Goal: Information Seeking & Learning: Learn about a topic

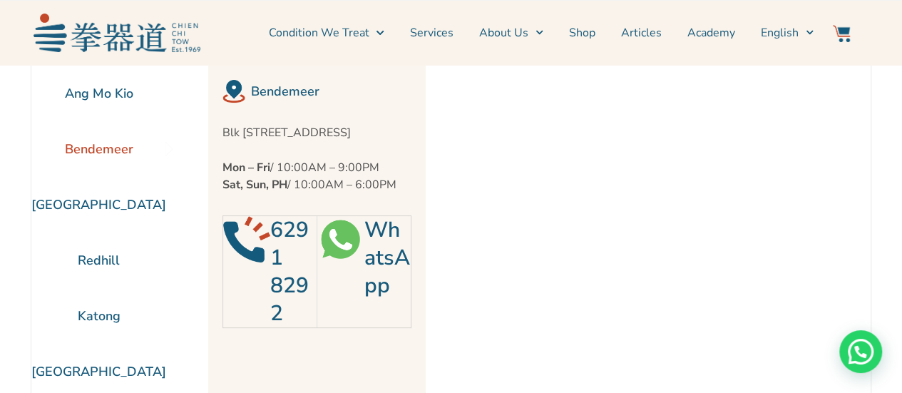
click at [364, 278] on link "WhatsApp" at bounding box center [387, 257] width 46 height 85
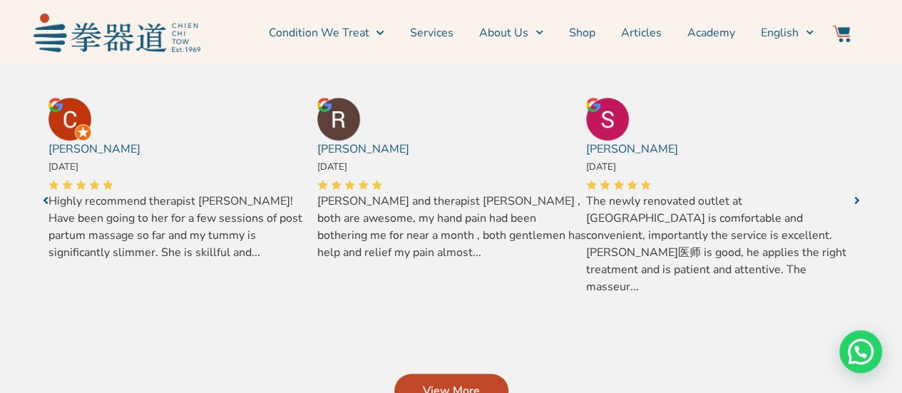
scroll to position [569, 0]
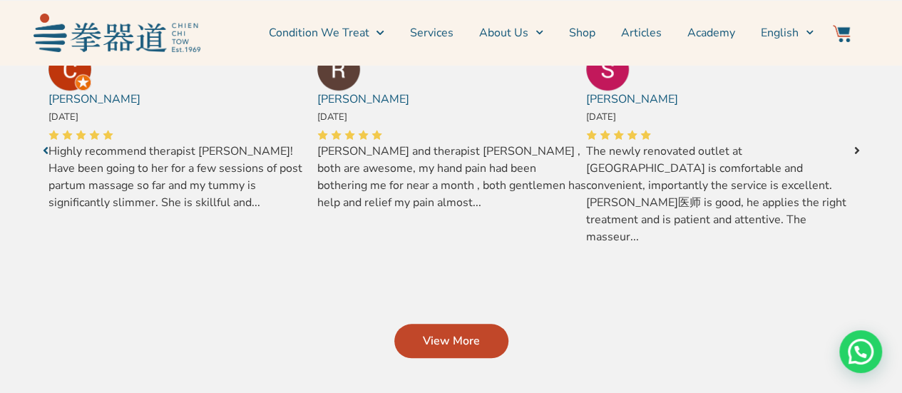
click at [850, 143] on link "Next" at bounding box center [856, 150] width 23 height 23
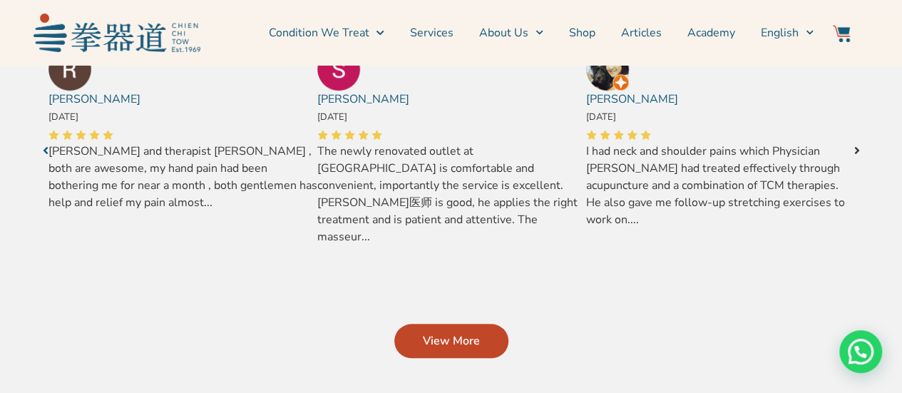
click at [853, 139] on link "Next" at bounding box center [856, 150] width 23 height 23
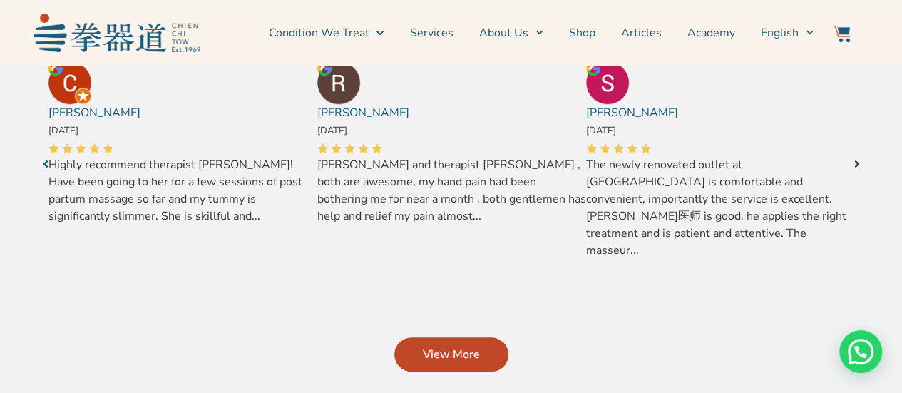
scroll to position [565, 0]
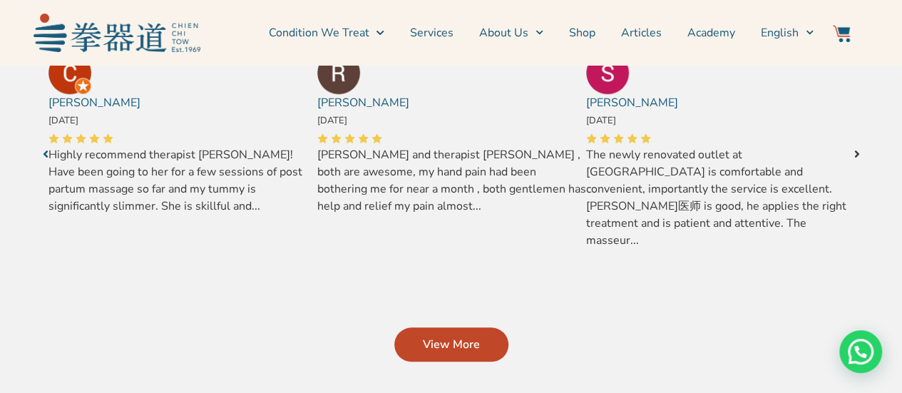
click at [857, 148] on icon "Next" at bounding box center [857, 153] width 6 height 11
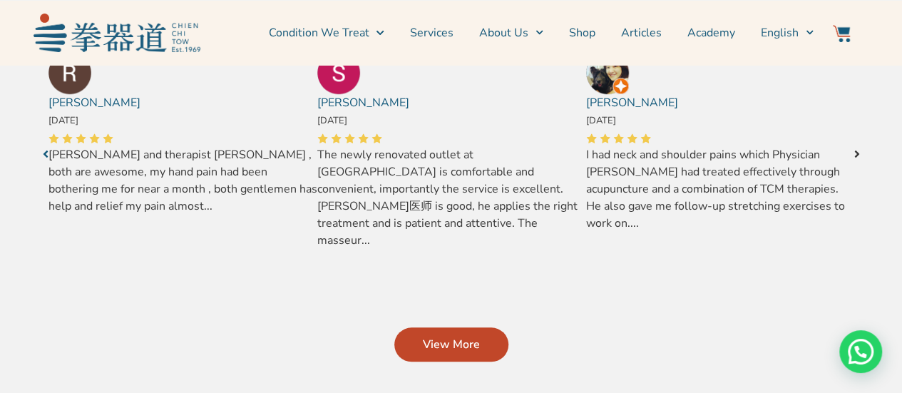
click at [857, 148] on icon "Next" at bounding box center [857, 153] width 6 height 11
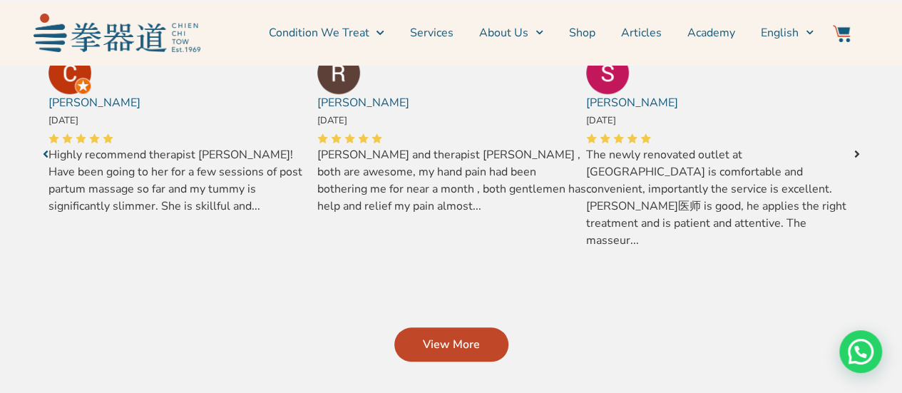
click at [857, 148] on icon "Next" at bounding box center [857, 153] width 6 height 11
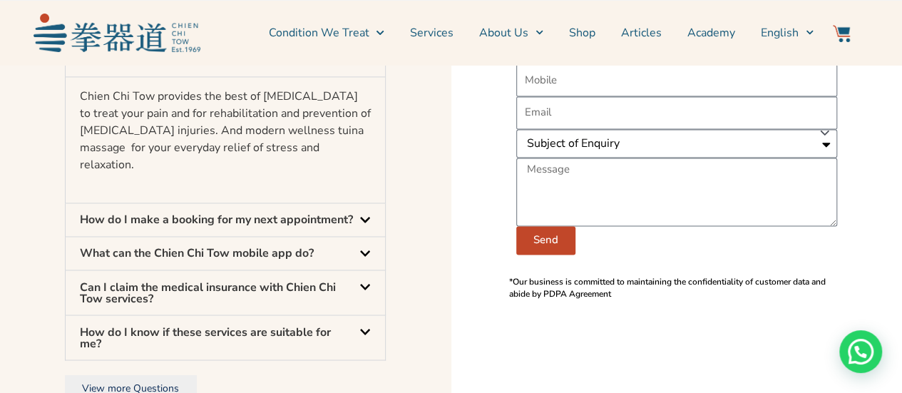
scroll to position [1066, 0]
click at [292, 202] on div "How do I make a booking for my next appointment?" at bounding box center [225, 218] width 319 height 33
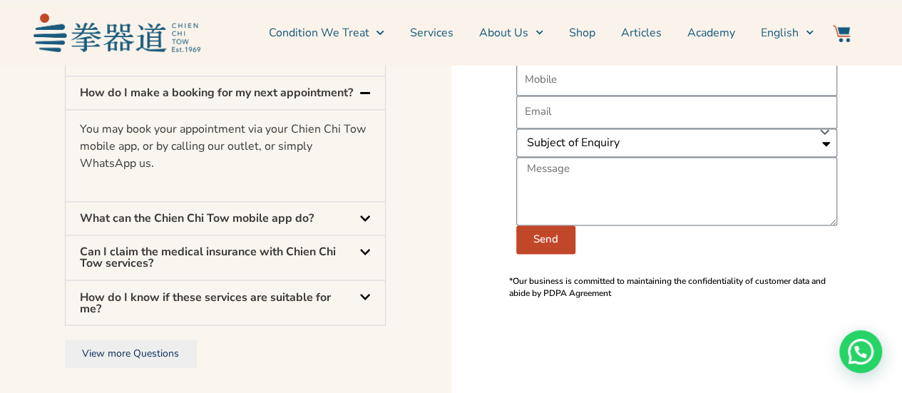
click at [287, 244] on link "Can I claim the medical insurance with Chien Chi Tow services?" at bounding box center [208, 257] width 256 height 27
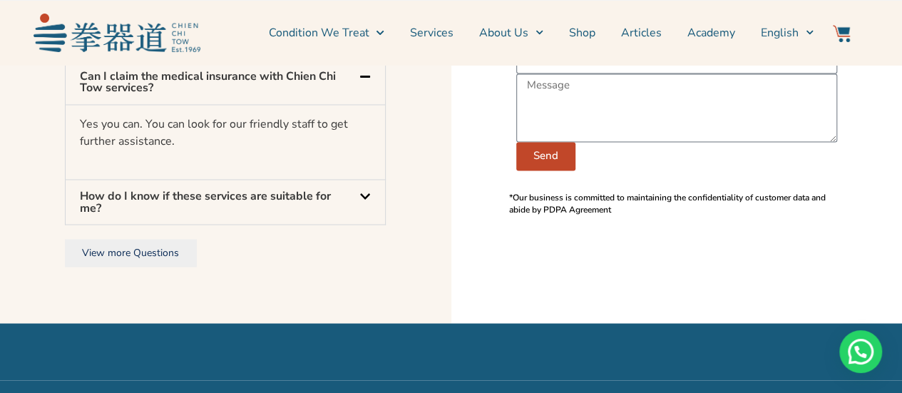
scroll to position [1174, 0]
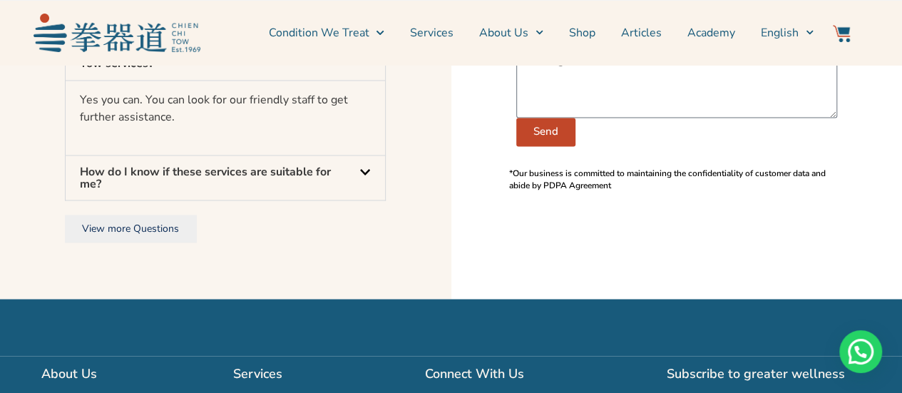
click at [225, 168] on link "How do I know if these services are suitable for me?" at bounding box center [205, 177] width 251 height 27
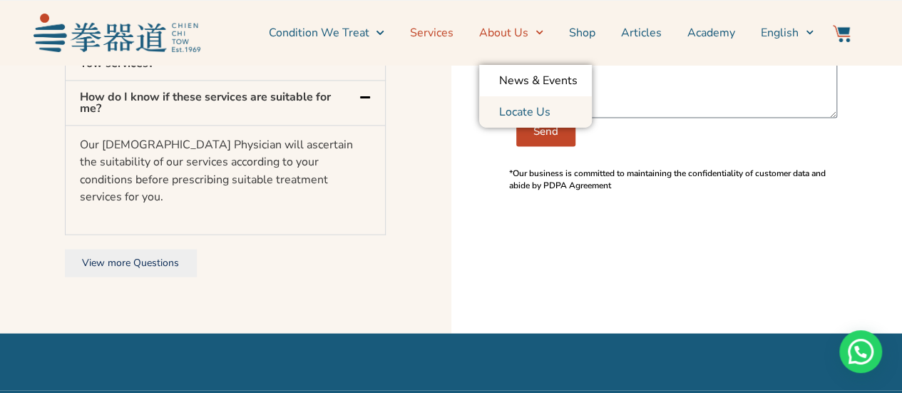
click at [438, 29] on link "Services" at bounding box center [431, 33] width 43 height 36
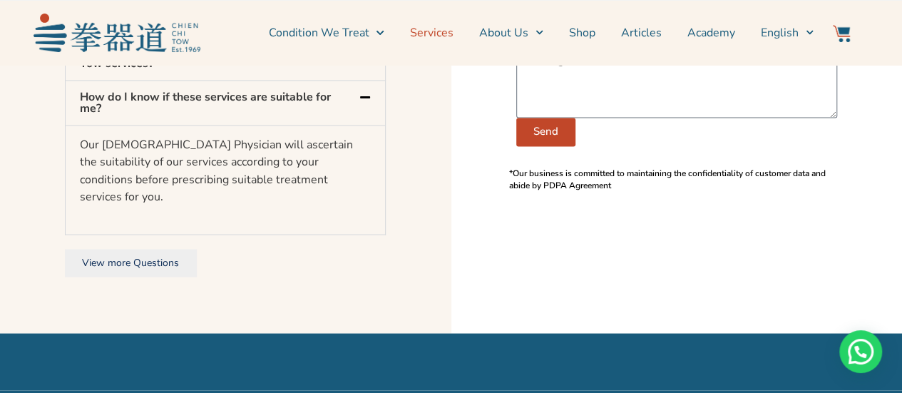
click at [450, 37] on link "Services" at bounding box center [431, 33] width 43 height 36
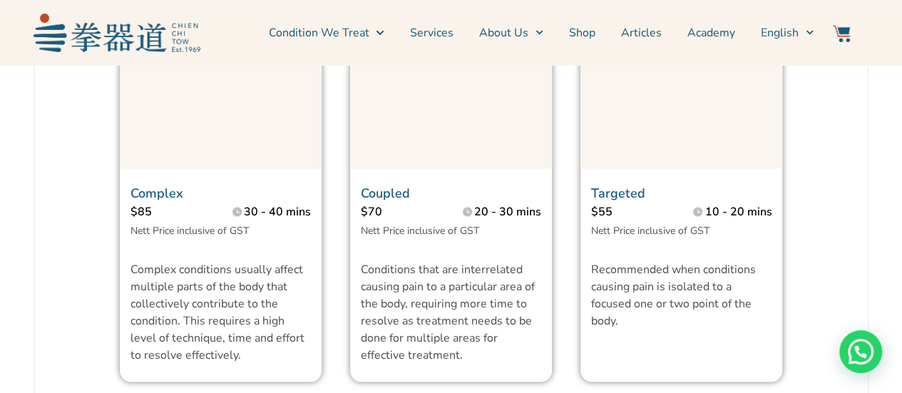
scroll to position [1186, 0]
